Goal: Task Accomplishment & Management: Use online tool/utility

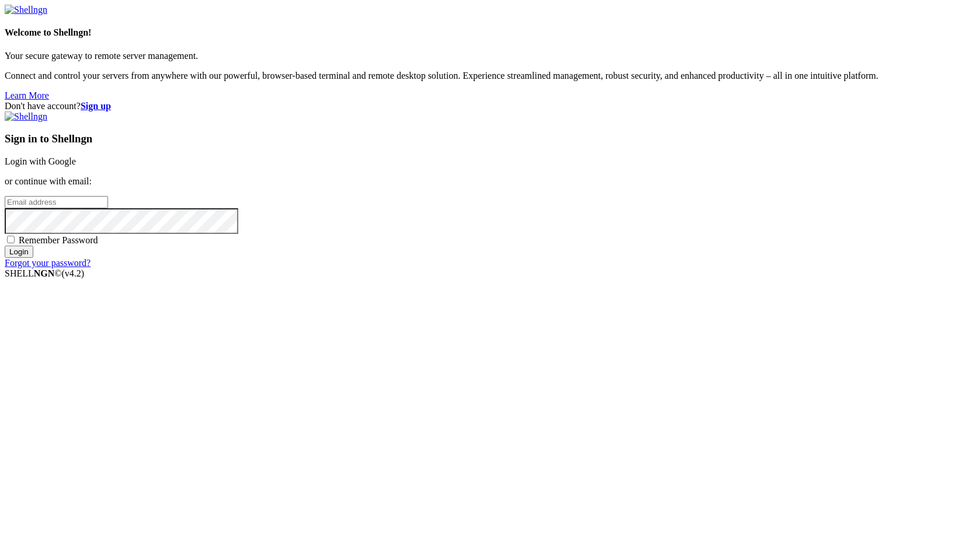
type input "root"
click at [76, 166] on link "Login with Google" at bounding box center [40, 161] width 71 height 10
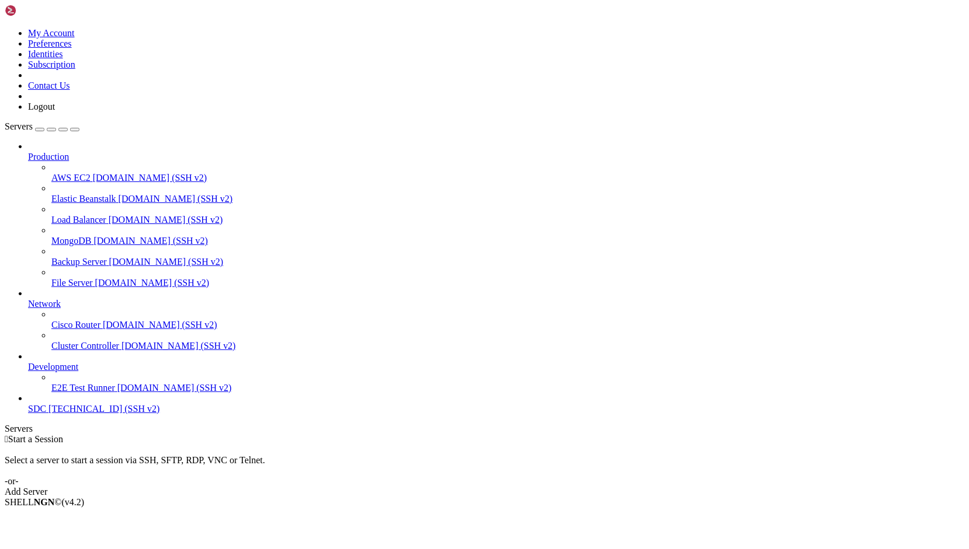
click at [28, 404] on icon at bounding box center [28, 404] width 0 height 0
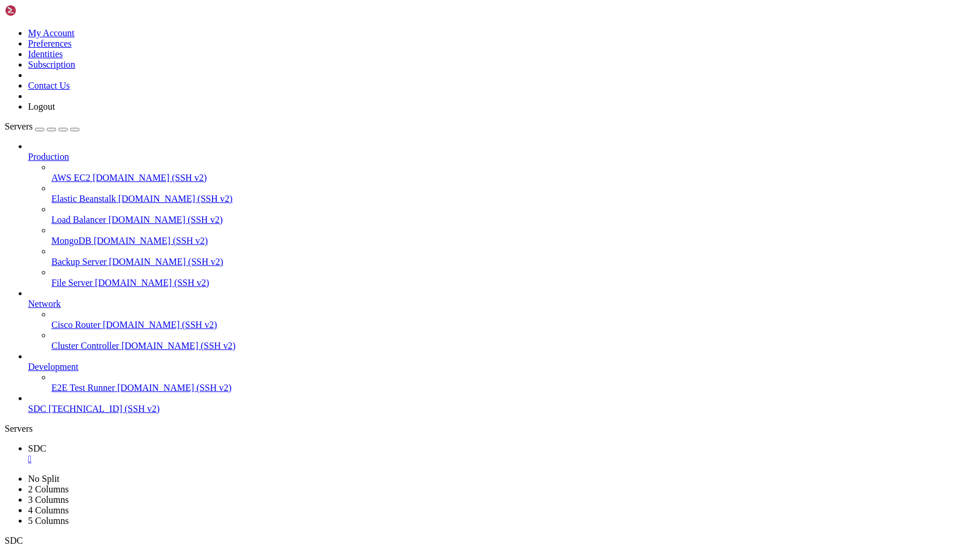
drag, startPoint x: 279, startPoint y: 948, endPoint x: 234, endPoint y: 986, distance: 59.3
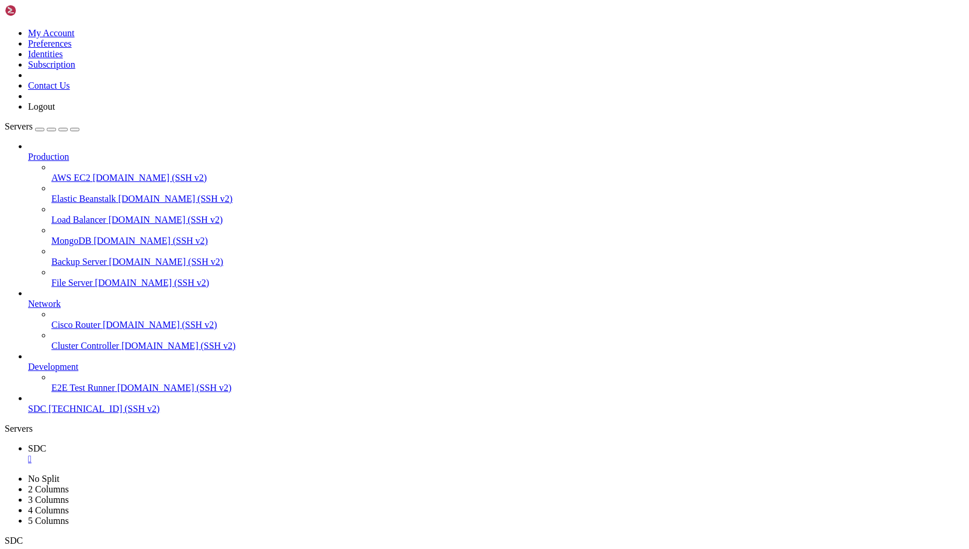
click at [196, 454] on div "" at bounding box center [496, 459] width 936 height 11
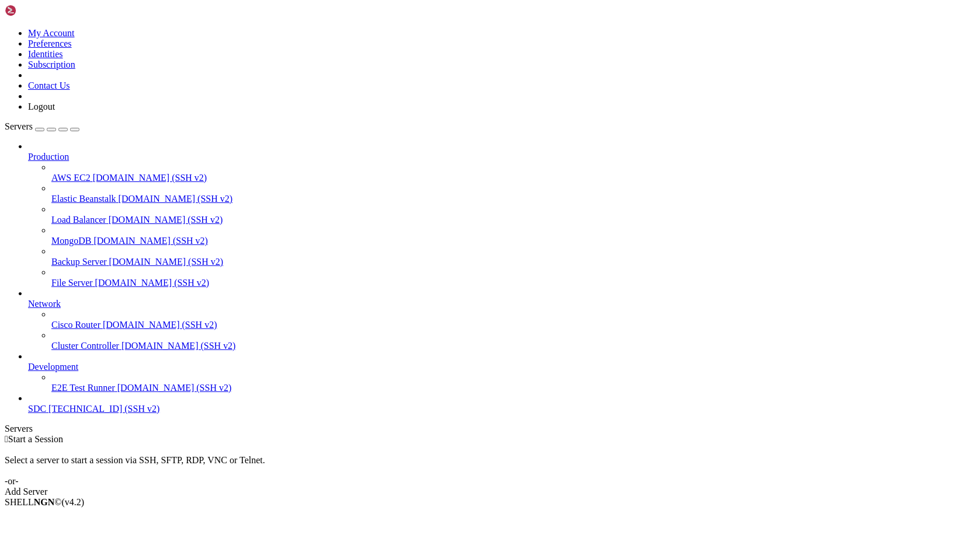
click at [555, 487] on link "Add Server" at bounding box center [484, 492] width 959 height 11
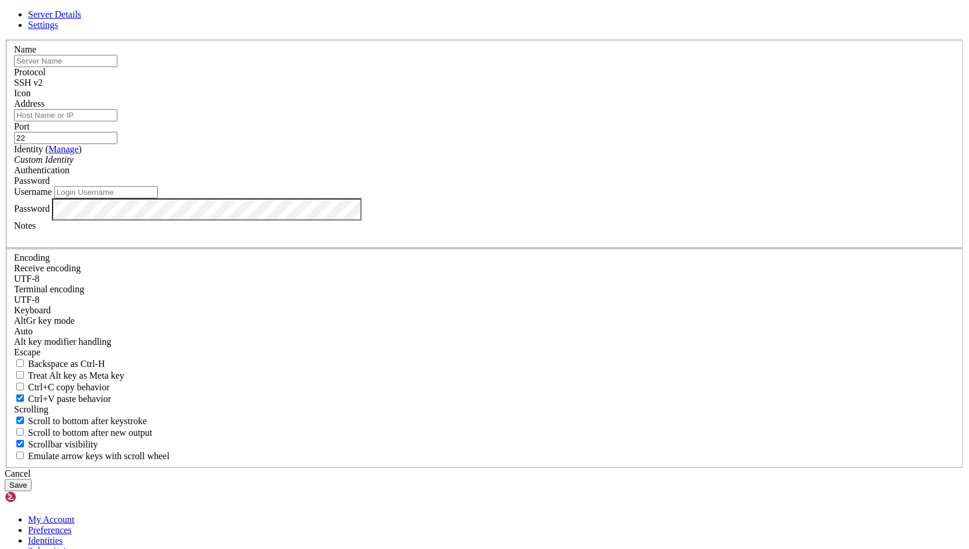
click at [117, 121] on input "Address" at bounding box center [65, 115] width 103 height 12
paste input "[TECHNICAL_ID]"
type input "[TECHNICAL_ID]"
click at [158, 199] on input "Username" at bounding box center [105, 192] width 103 height 12
type input "قخخف"
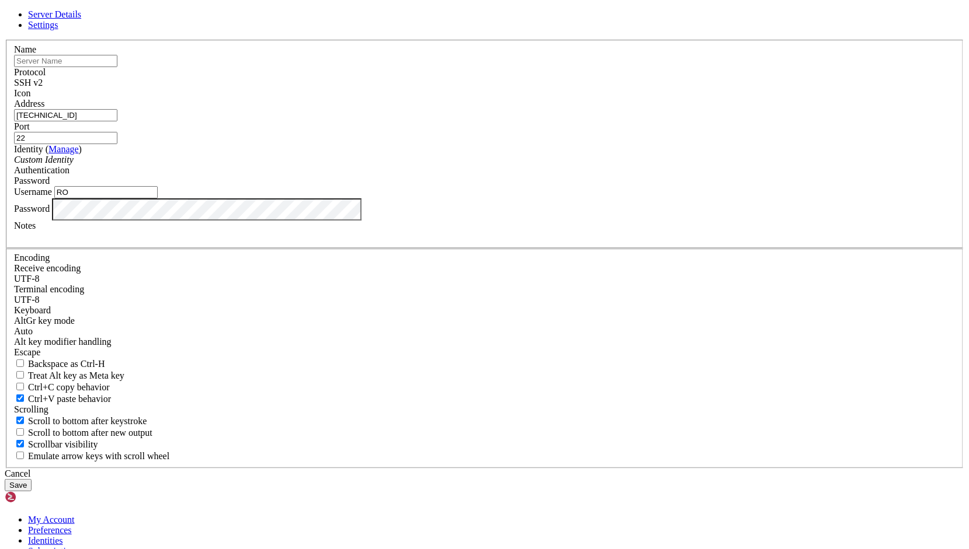
type input "R"
type input "root"
click at [32, 479] on button "Save" at bounding box center [18, 485] width 27 height 12
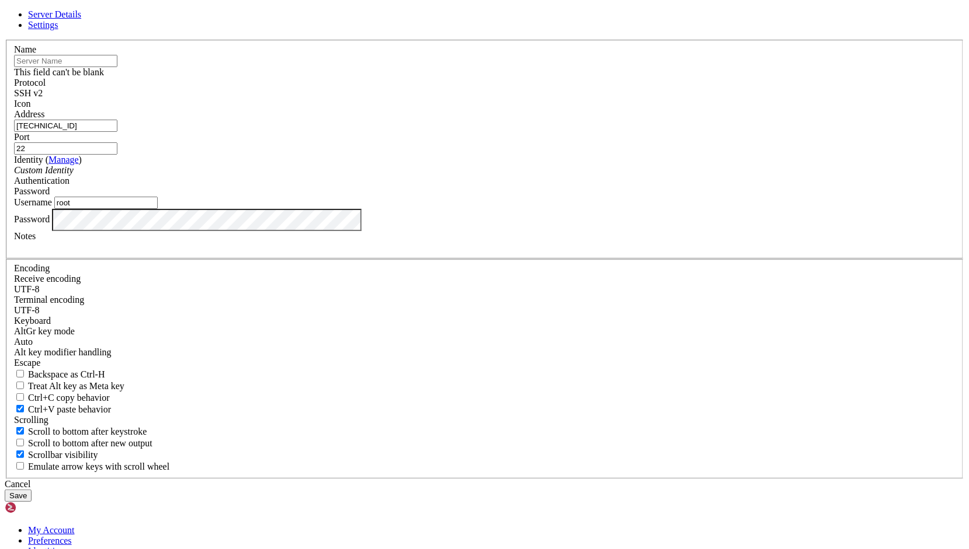
click at [117, 67] on input "text" at bounding box center [65, 61] width 103 height 12
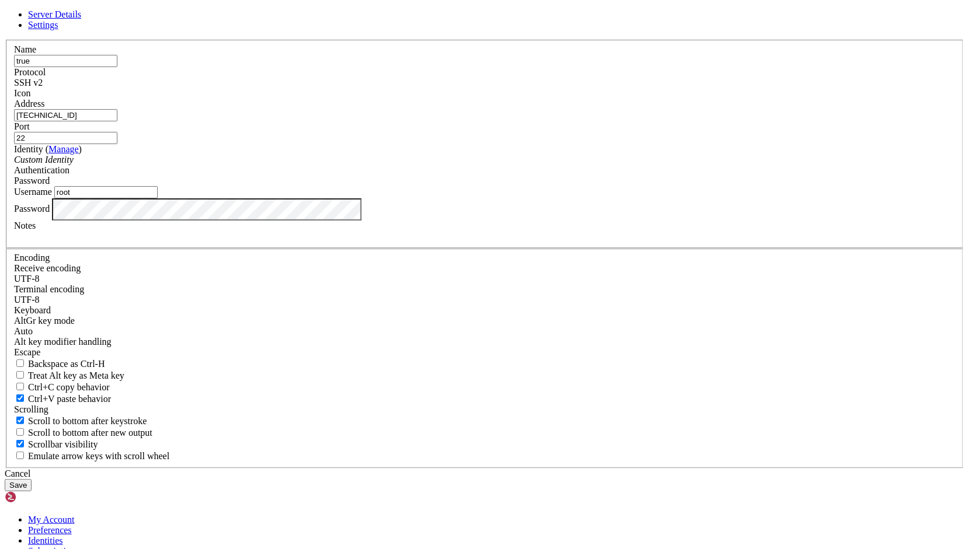
type input "true"
click at [32, 479] on button "Save" at bounding box center [18, 485] width 27 height 12
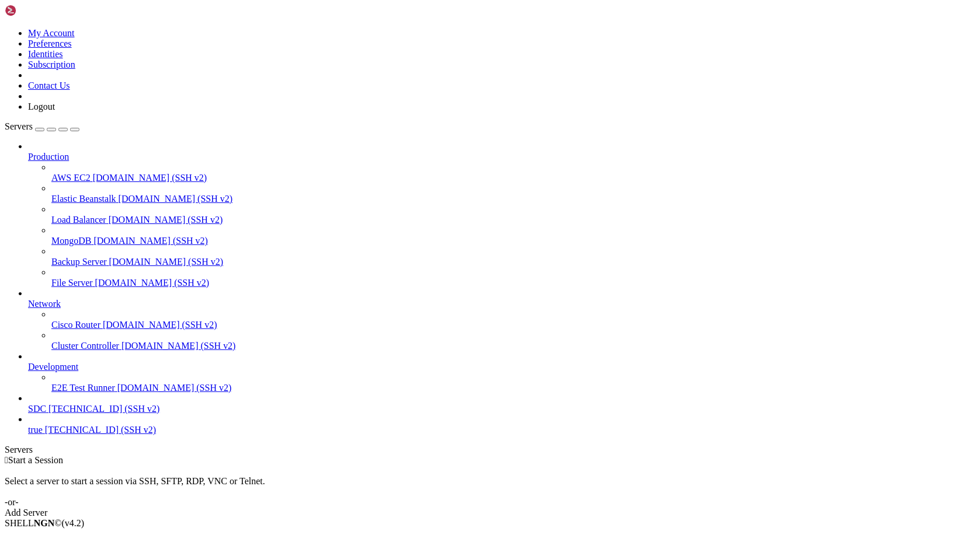
click at [89, 435] on span "[TECHNICAL_ID] (SSH v2)" at bounding box center [100, 430] width 111 height 10
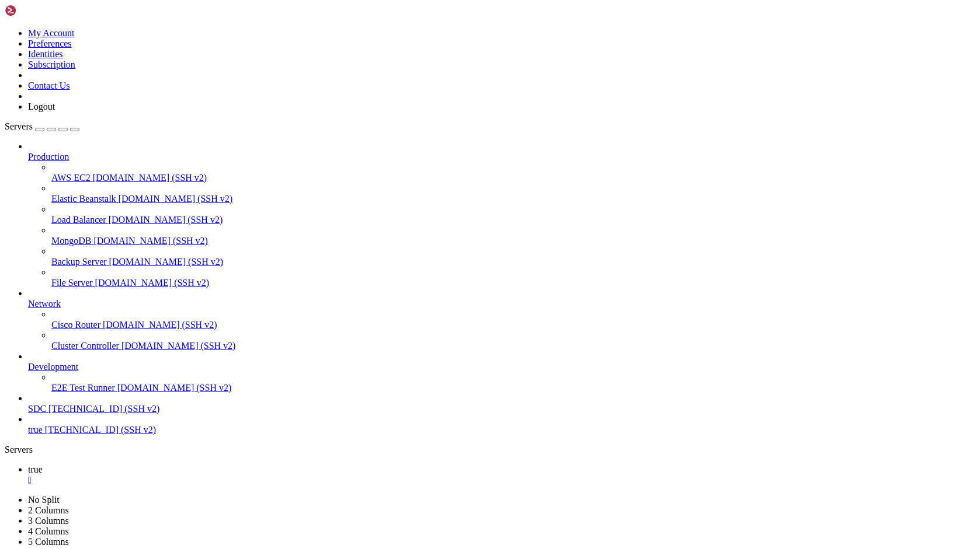
scroll to position [0, 0]
click at [193, 475] on div "" at bounding box center [496, 480] width 936 height 11
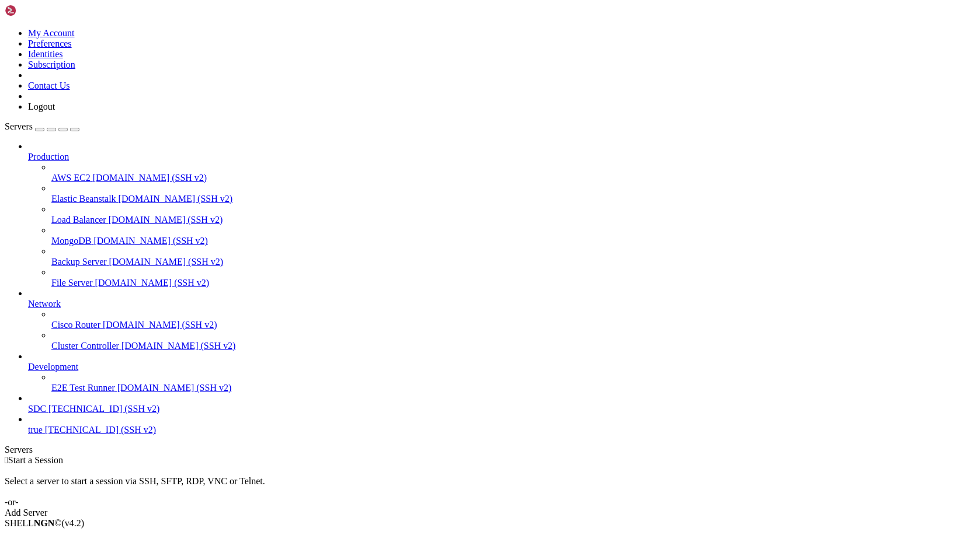
click at [43, 435] on span "true" at bounding box center [35, 430] width 15 height 10
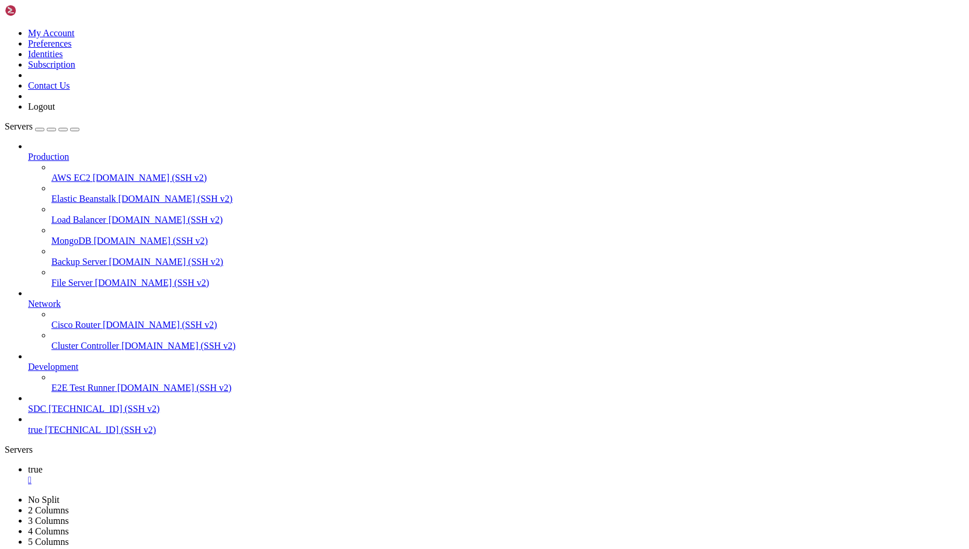
scroll to position [0, 0]
click at [191, 475] on div "" at bounding box center [496, 480] width 936 height 11
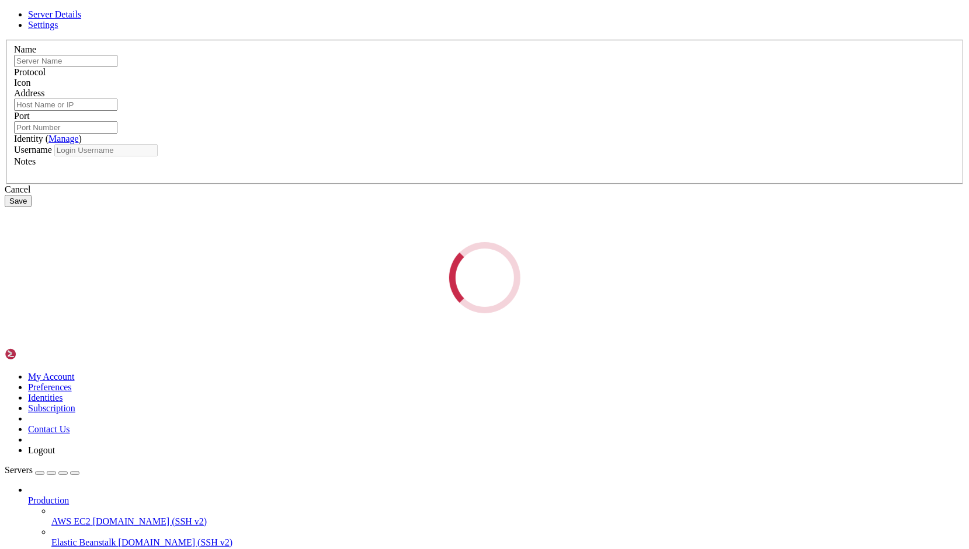
type input "true"
type input "[TECHNICAL_ID]"
type input "22"
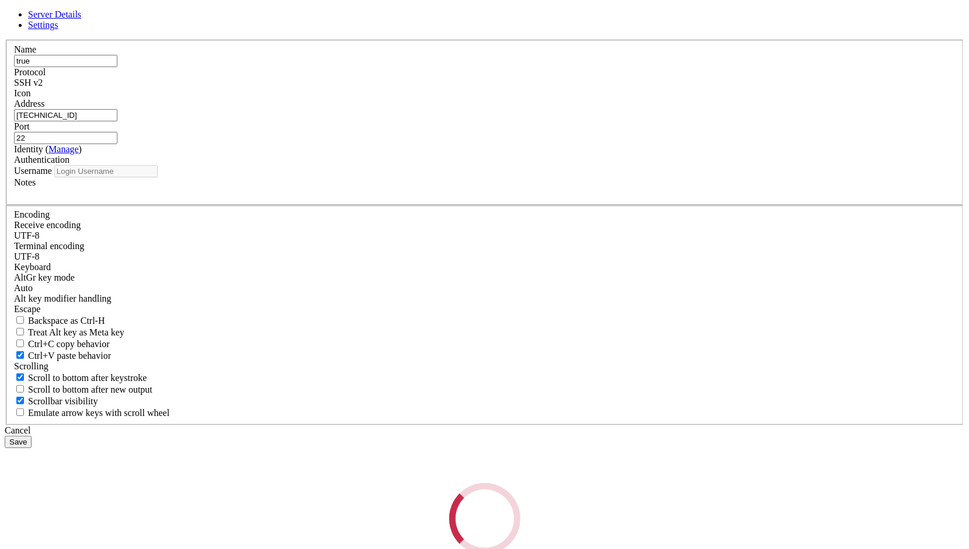
type input "root"
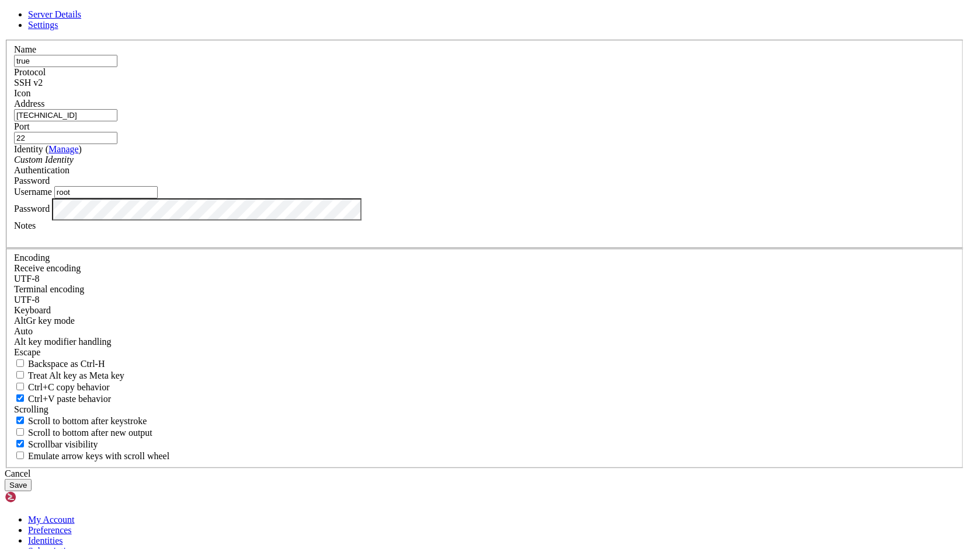
click at [158, 199] on input "root" at bounding box center [105, 192] width 103 height 12
click at [32, 479] on button "Save" at bounding box center [18, 485] width 27 height 12
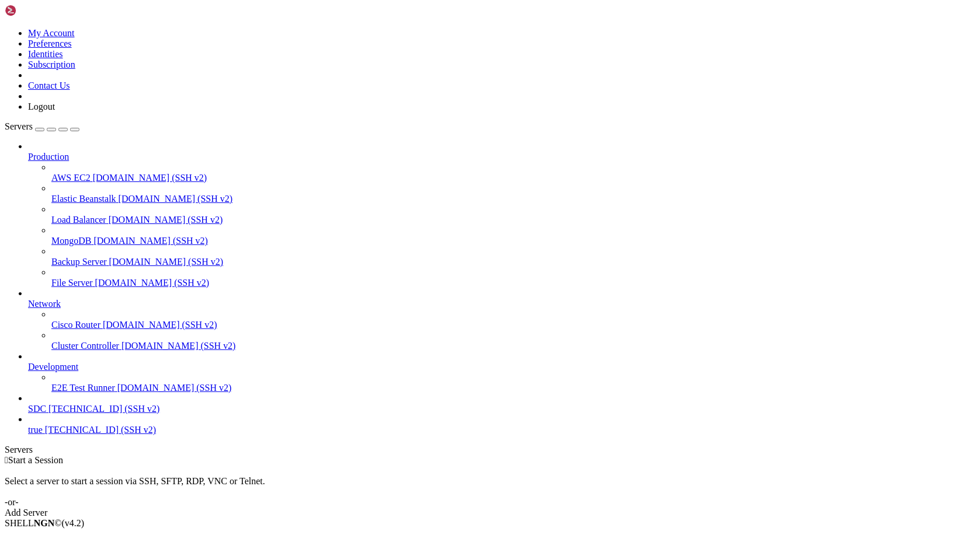
click at [61, 435] on span "[TECHNICAL_ID] (SSH v2)" at bounding box center [100, 430] width 111 height 10
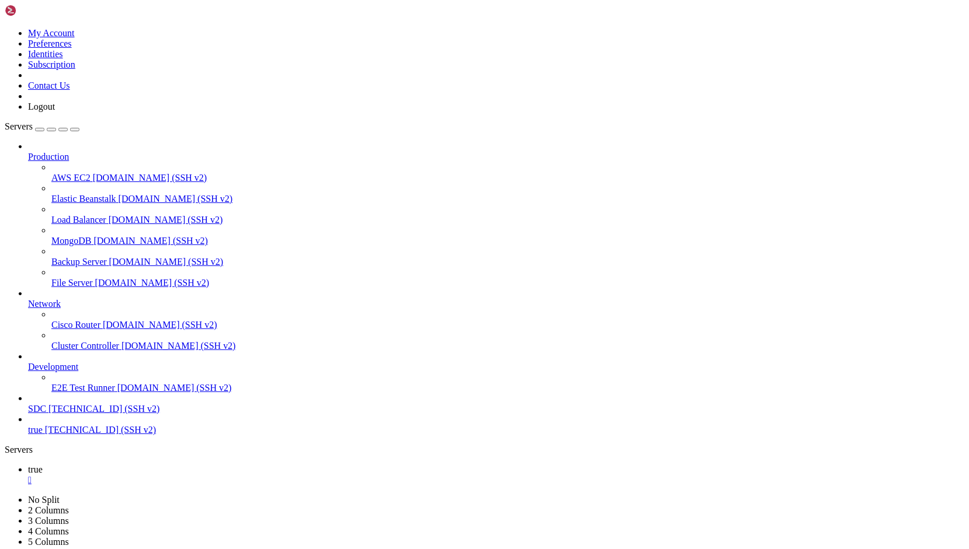
scroll to position [0, 0]
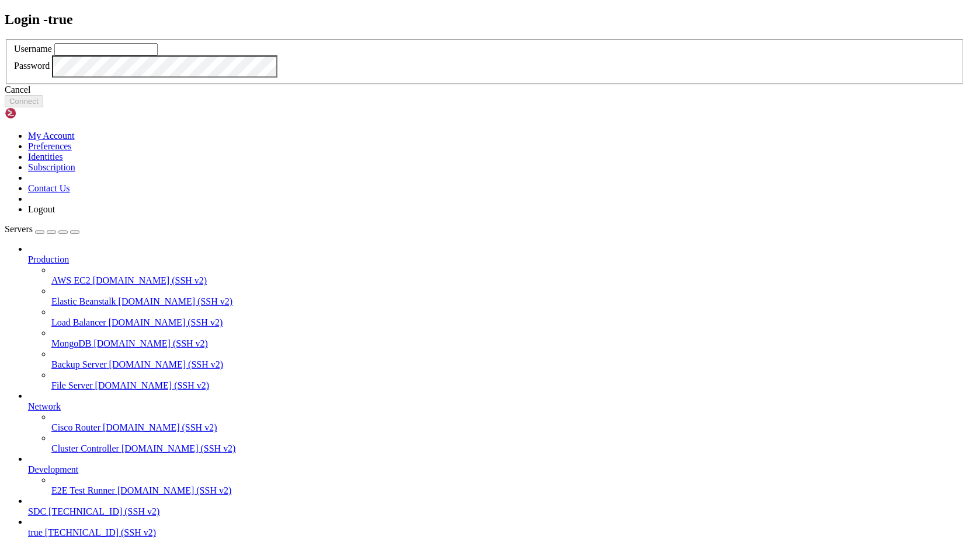
type input "root"
click at [43, 107] on button "Connect" at bounding box center [24, 101] width 39 height 12
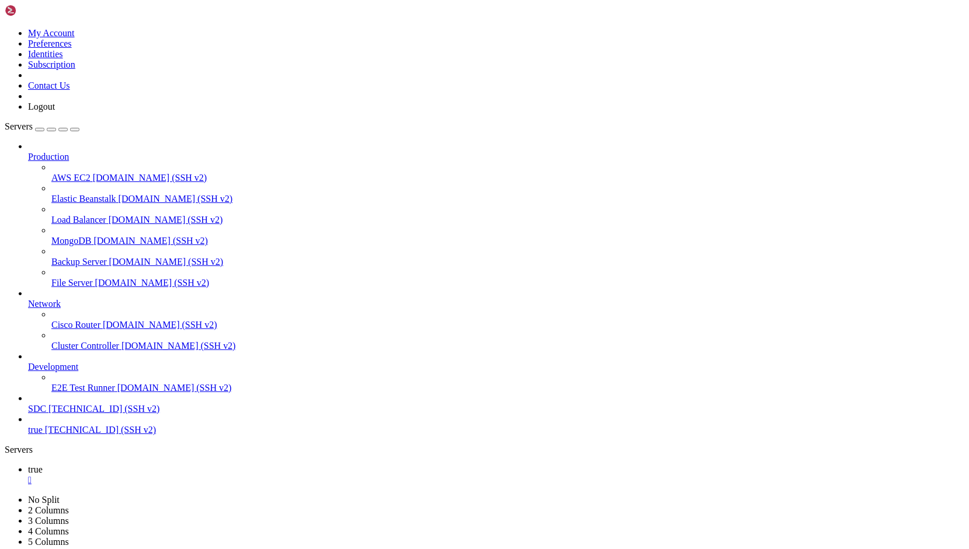
copy x-row "-- Keyboard-interactive authentication prompts from server: ------------------"
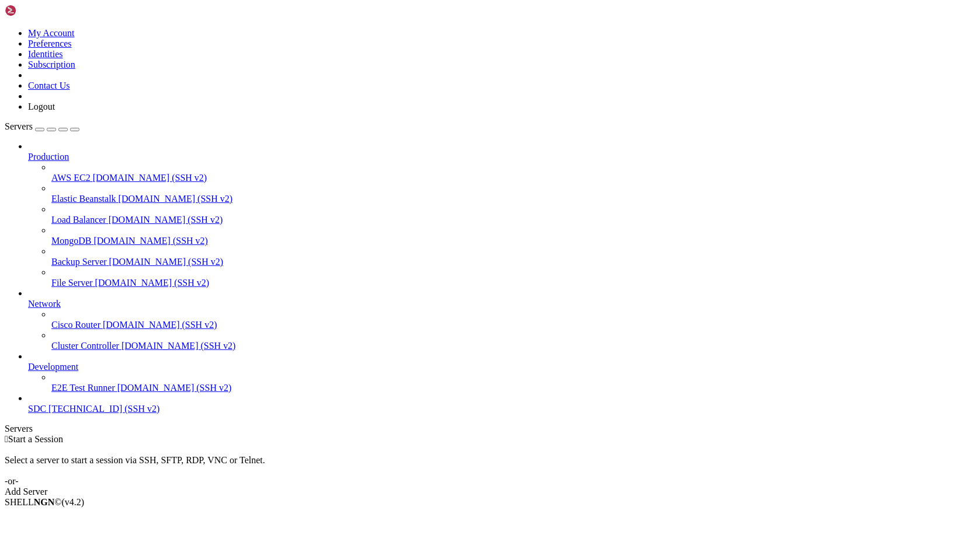
click at [140, 11] on div "My Account Preferences Identities Subscription Contact Us Logout" at bounding box center [484, 58] width 959 height 107
click at [5, 28] on icon at bounding box center [5, 28] width 0 height 0
click at [55, 112] on link "Logout" at bounding box center [41, 107] width 27 height 10
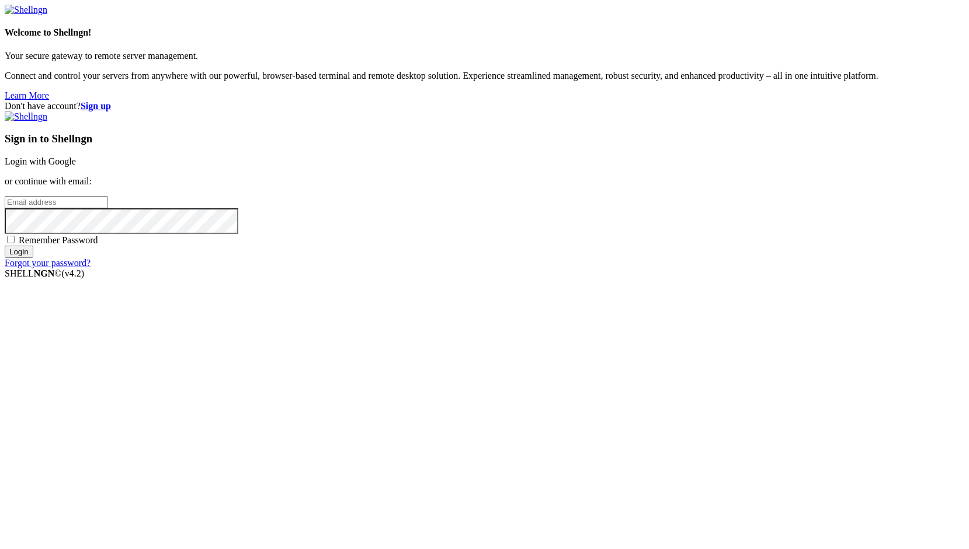
type input "root"
click at [76, 166] on link "Login with Google" at bounding box center [40, 161] width 71 height 10
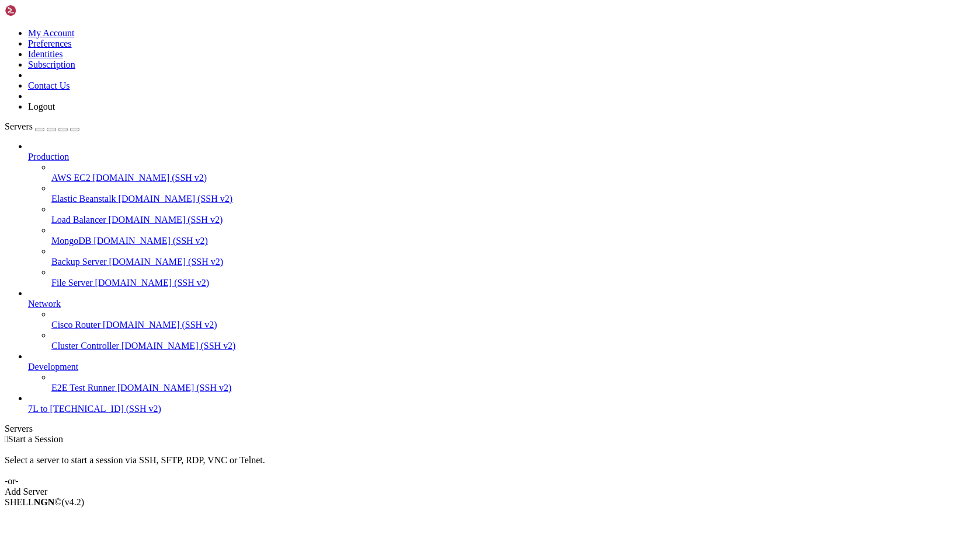
click at [38, 414] on span "7L" at bounding box center [33, 409] width 10 height 10
